Goal: Task Accomplishment & Management: Complete application form

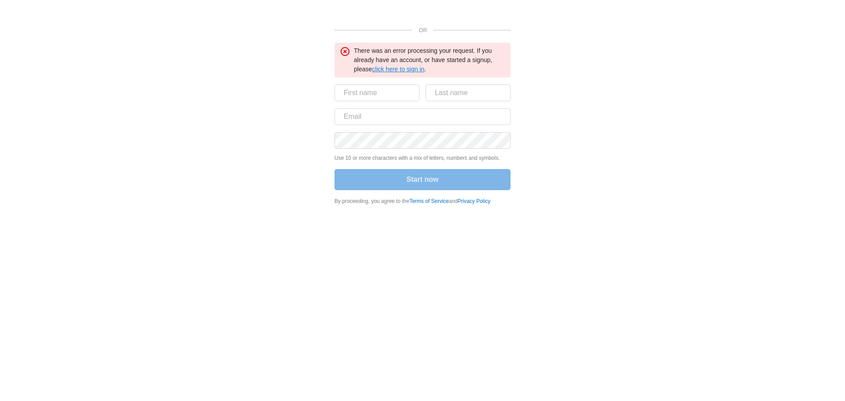
click at [395, 68] on link "click here to sign in" at bounding box center [398, 69] width 52 height 7
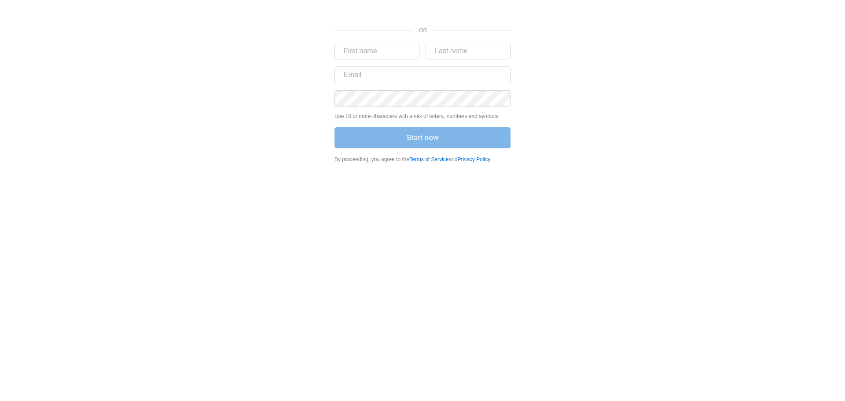
click at [745, 37] on div "OR Use 10 or more characters with a mix of letters, numbers and symbols. Start …" at bounding box center [422, 89] width 845 height 179
